Goal: Task Accomplishment & Management: Use online tool/utility

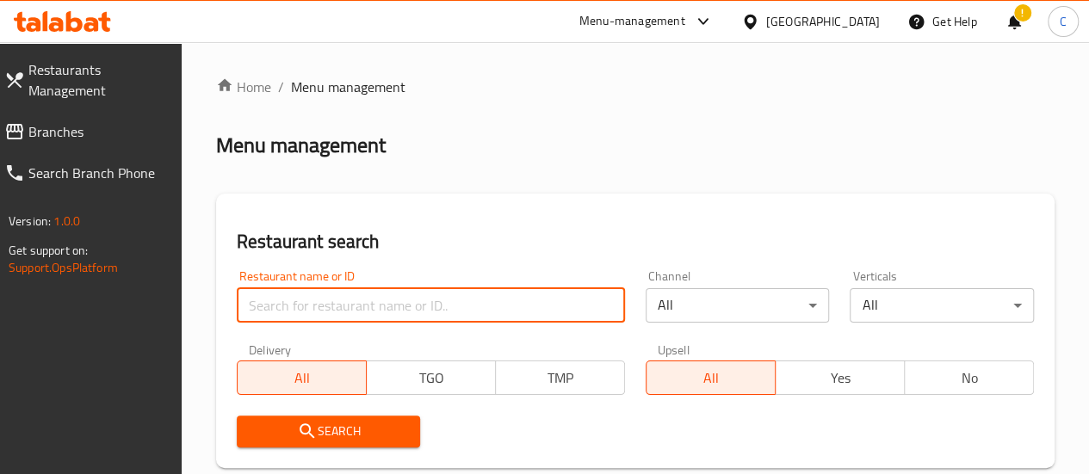
drag, startPoint x: 0, startPoint y: 0, endPoint x: 324, endPoint y: 302, distance: 442.9
click at [324, 302] on input "search" at bounding box center [431, 305] width 388 height 34
type input "bombay chaats"
click button "Search" at bounding box center [329, 432] width 184 height 32
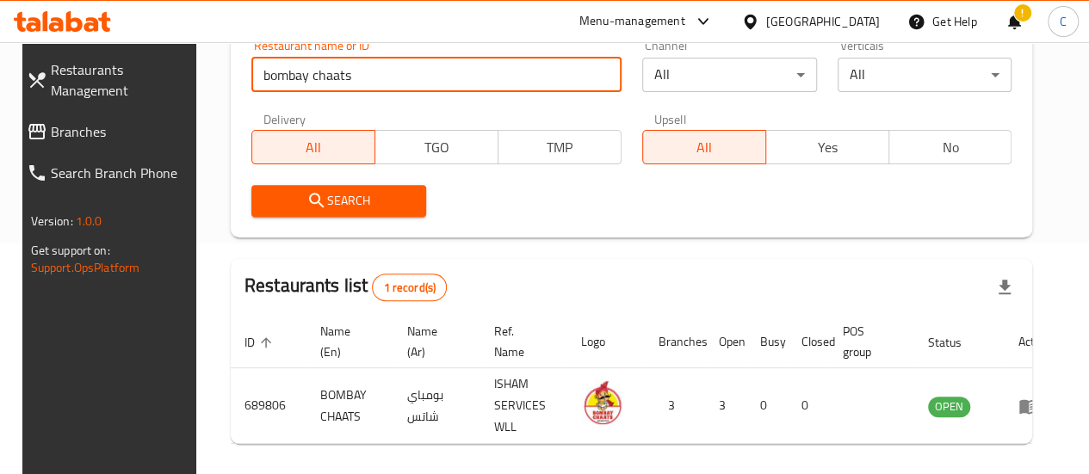
scroll to position [294, 0]
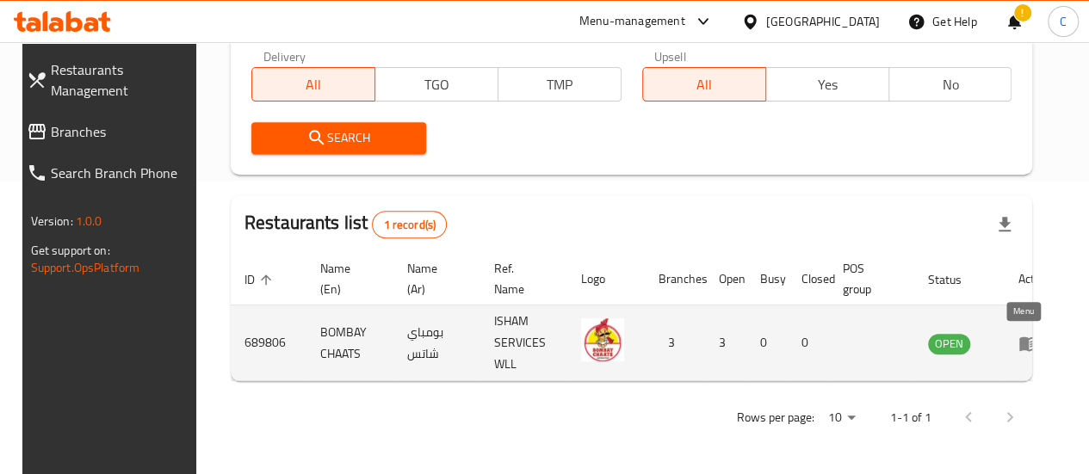
click at [1030, 344] on icon "enhanced table" at bounding box center [1033, 344] width 6 height 7
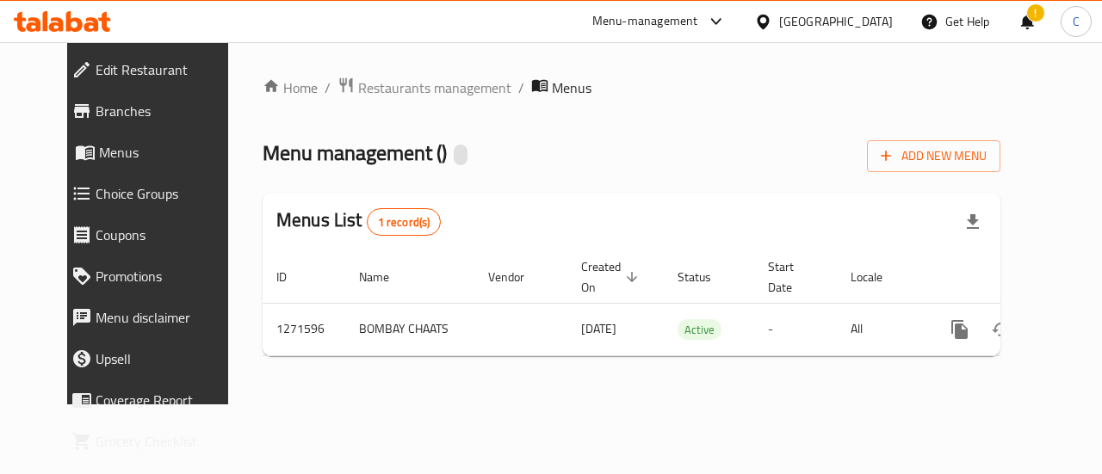
scroll to position [0, 6]
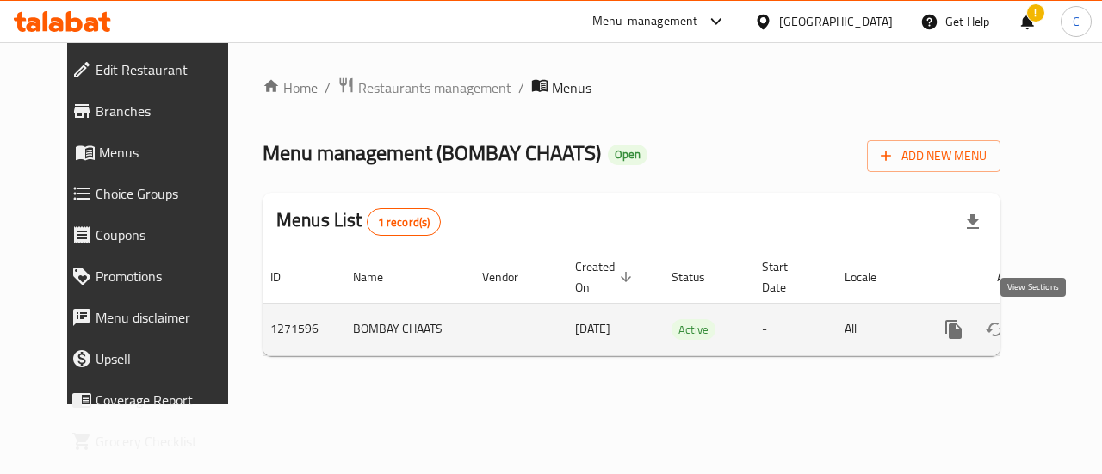
click at [1068, 326] on icon "enhanced table" at bounding box center [1078, 329] width 21 height 21
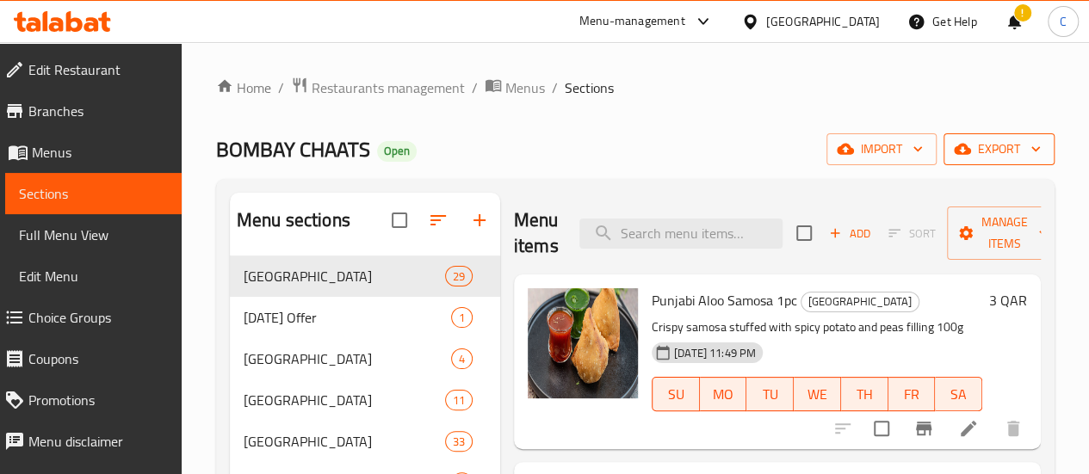
click at [1043, 149] on icon "button" at bounding box center [1035, 148] width 17 height 17
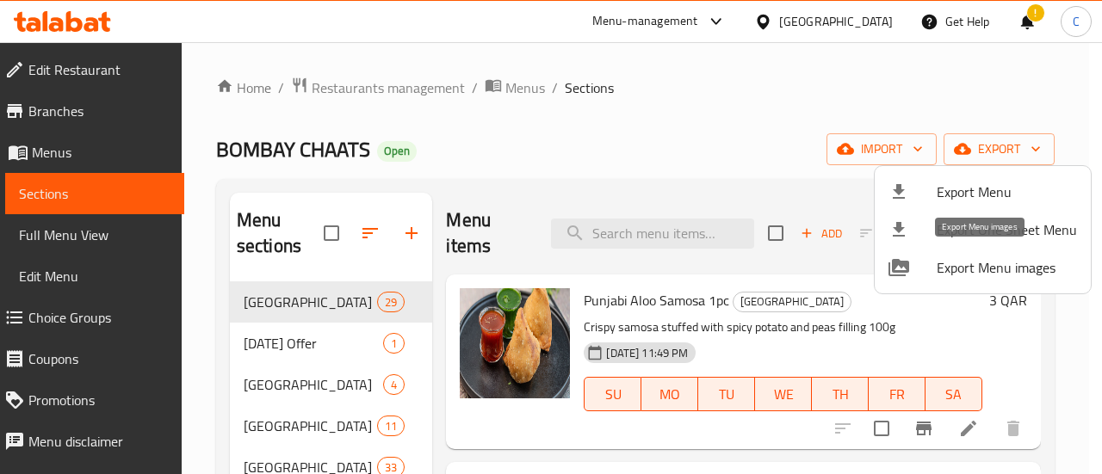
click at [981, 274] on span "Export Menu images" at bounding box center [1007, 267] width 140 height 21
